Goal: Task Accomplishment & Management: Understand process/instructions

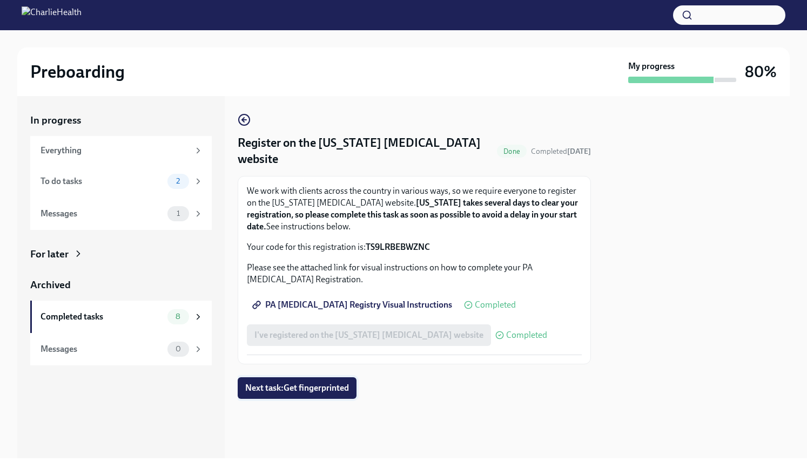
click at [328, 385] on span "Next task : Get fingerprinted" at bounding box center [297, 388] width 104 height 11
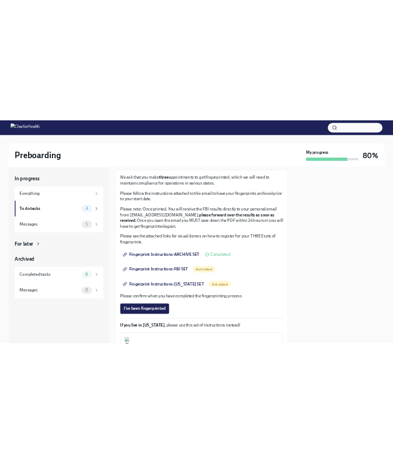
scroll to position [73, 0]
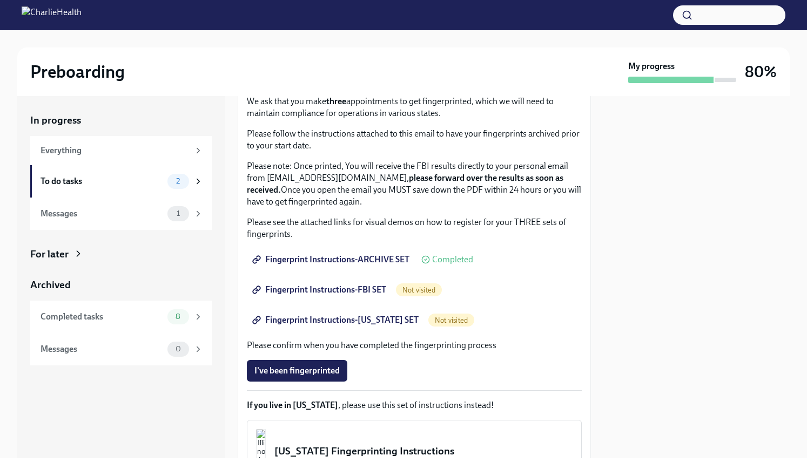
click at [386, 259] on span "Fingerprint Instructions-ARCHIVE SET" at bounding box center [331, 259] width 155 height 11
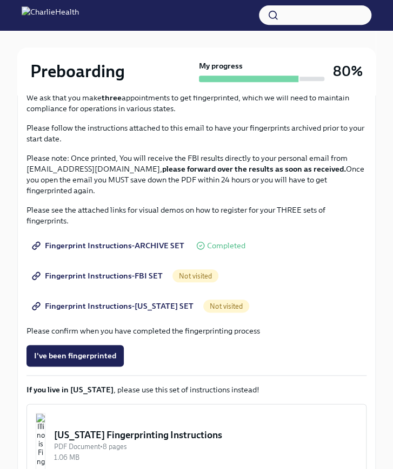
scroll to position [132, 0]
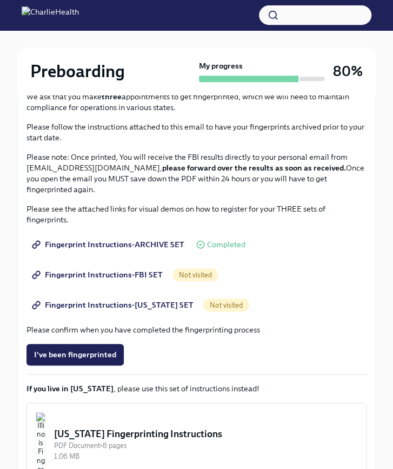
click at [121, 273] on span "Fingerprint Instructions-FBI SET" at bounding box center [98, 275] width 129 height 11
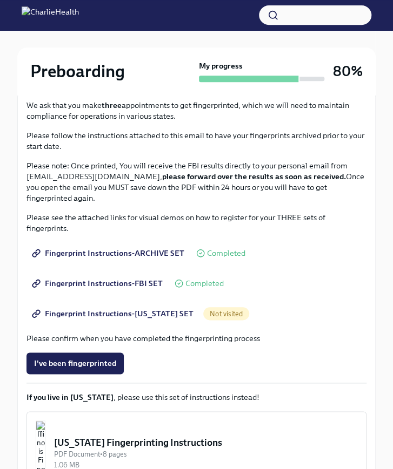
scroll to position [124, 0]
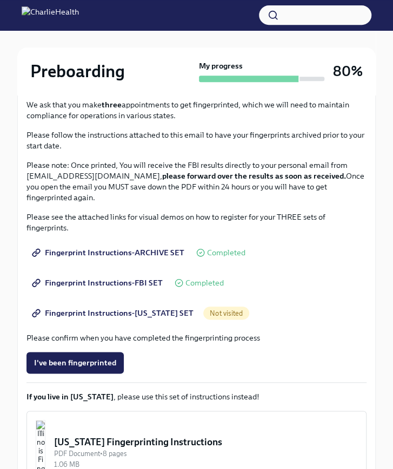
click at [89, 311] on span "Fingerprint Instructions-[US_STATE] SET" at bounding box center [113, 313] width 159 height 11
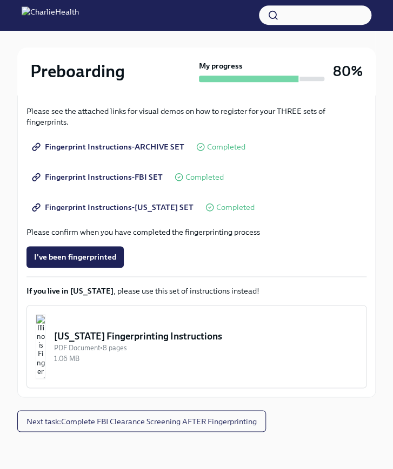
scroll to position [0, 0]
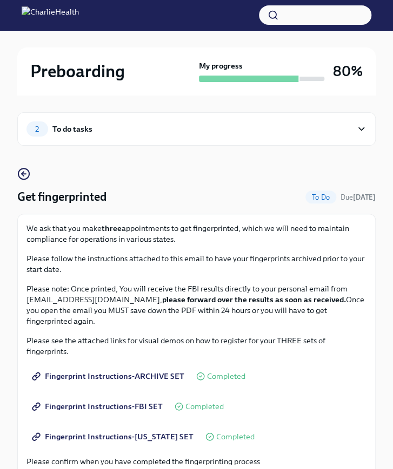
click at [361, 125] on icon at bounding box center [361, 129] width 10 height 11
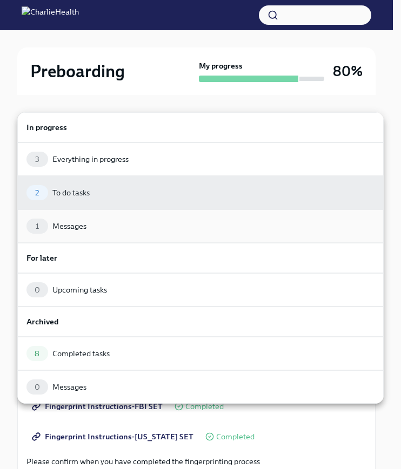
click at [146, 223] on div "1 Messages" at bounding box center [200, 226] width 348 height 15
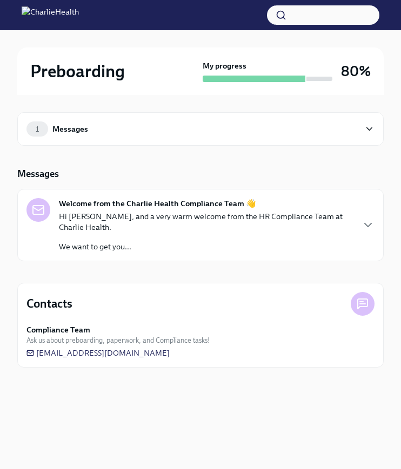
click at [174, 219] on p "Hi [PERSON_NAME], and a very warm welcome from the HR Compliance Team at Charli…" at bounding box center [206, 222] width 294 height 22
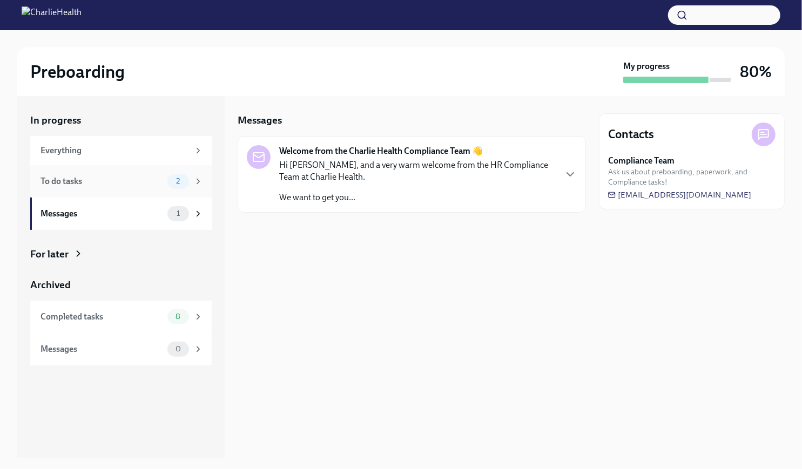
click at [117, 185] on div "To do tasks" at bounding box center [102, 182] width 123 height 12
